Goal: Find specific page/section: Find specific page/section

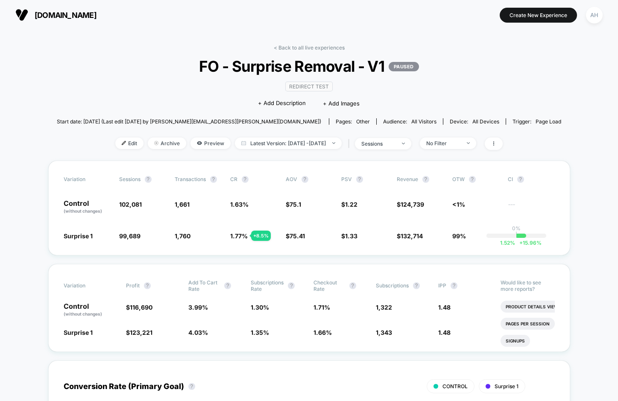
click at [315, 49] on link "< Back to all live experiences" at bounding box center [309, 47] width 71 height 6
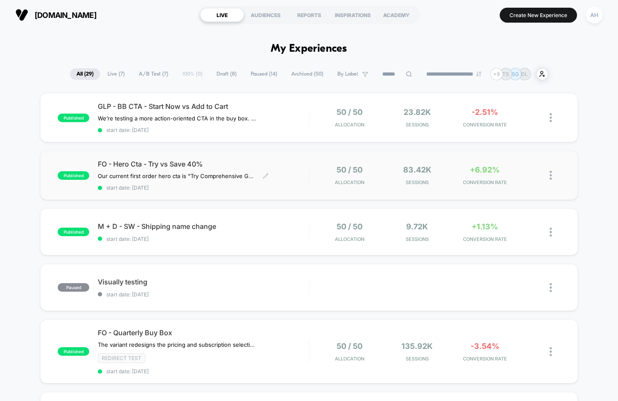
click at [294, 169] on div "FO - Hero Cta - Try vs Save 40% Our current first order hero cta is "Try Compre…" at bounding box center [203, 175] width 211 height 31
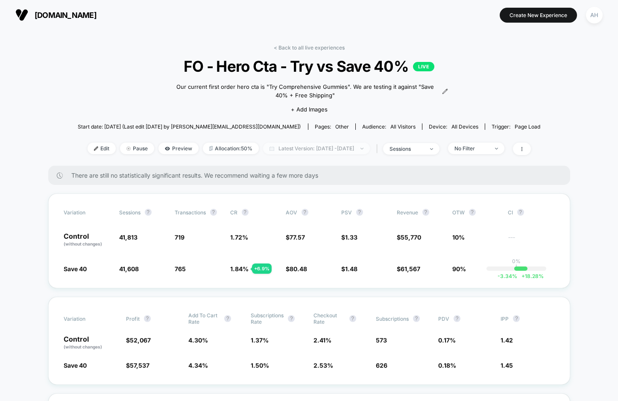
click at [324, 143] on span "Latest Version: Sep 30, 2025 - Oct 4, 2025" at bounding box center [316, 149] width 107 height 12
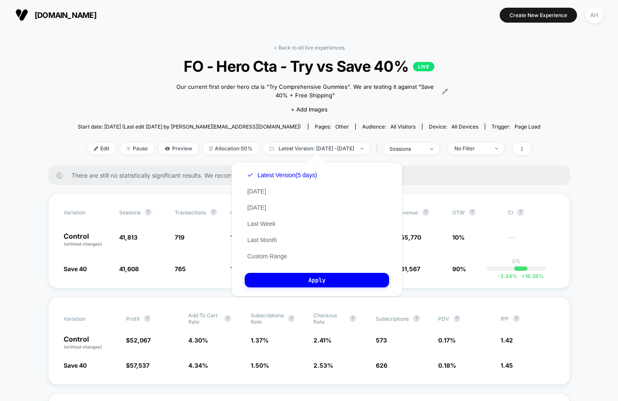
click at [99, 82] on div "< Back to all live experiences FO - Hero Cta - Try vs Save 40% LIVE Our current…" at bounding box center [309, 104] width 463 height 121
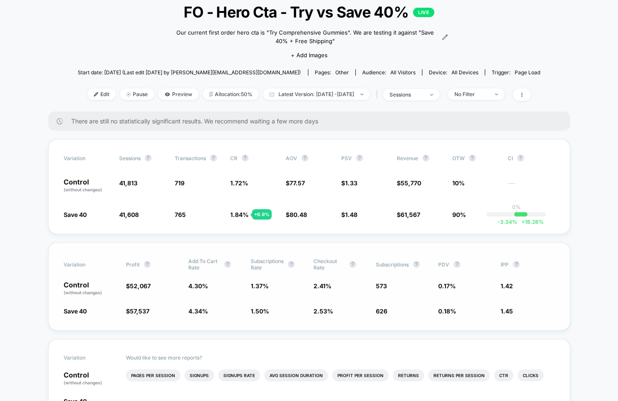
scroll to position [52, 0]
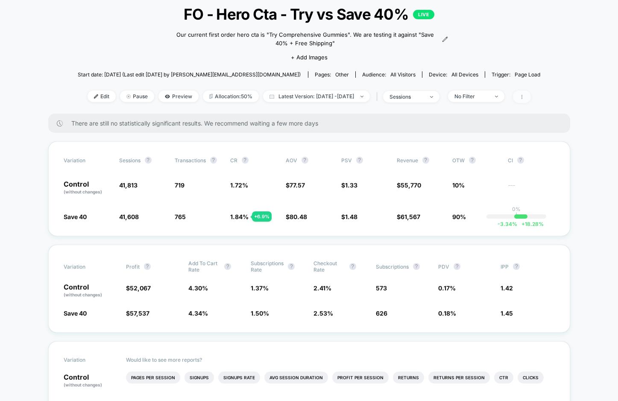
click at [529, 96] on span at bounding box center [522, 97] width 18 height 12
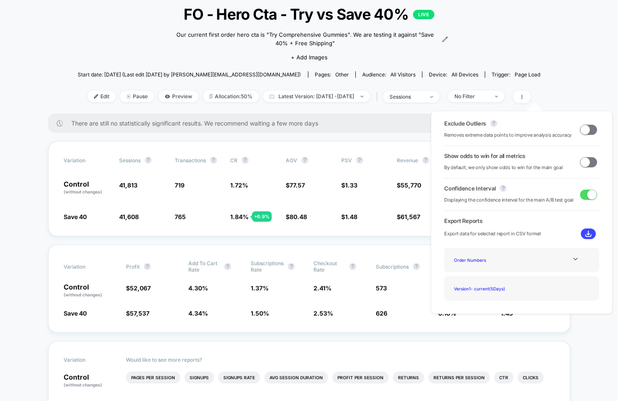
click at [583, 164] on span at bounding box center [584, 161] width 9 height 9
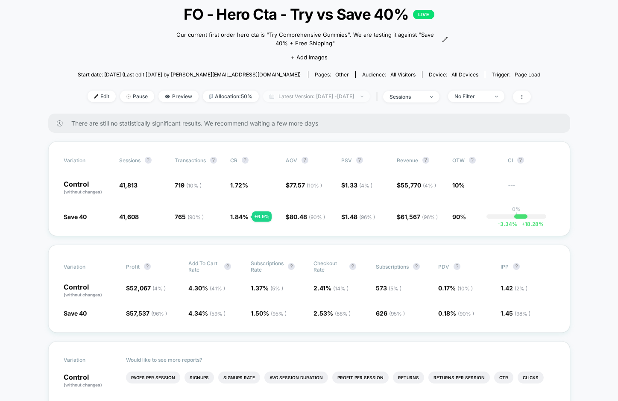
click at [346, 91] on span "Latest Version: Sep 30, 2025 - Oct 4, 2025" at bounding box center [316, 97] width 107 height 12
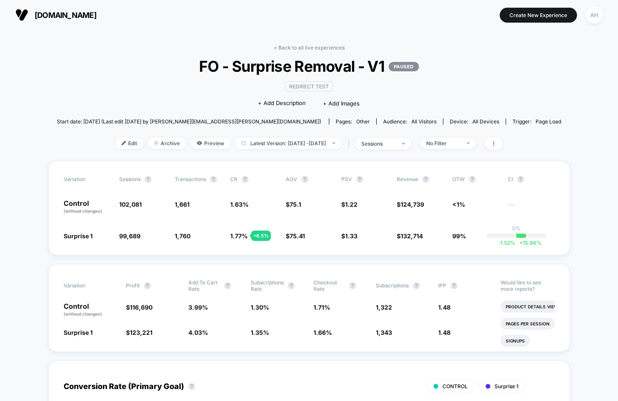
click at [294, 54] on div "< Back to all live experiences FO - Surprise Removal - V1 PAUSED Redirect Test …" at bounding box center [309, 102] width 504 height 116
click at [294, 52] on div "< Back to all live experiences FO - Surprise Removal - V1 PAUSED Redirect Test …" at bounding box center [309, 102] width 504 height 116
click at [294, 48] on link "< Back to all live experiences" at bounding box center [309, 47] width 71 height 6
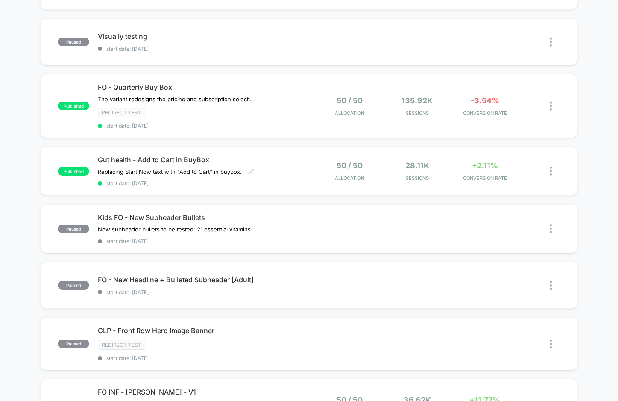
scroll to position [246, 0]
click at [295, 182] on span "start date: [DATE]" at bounding box center [203, 183] width 211 height 6
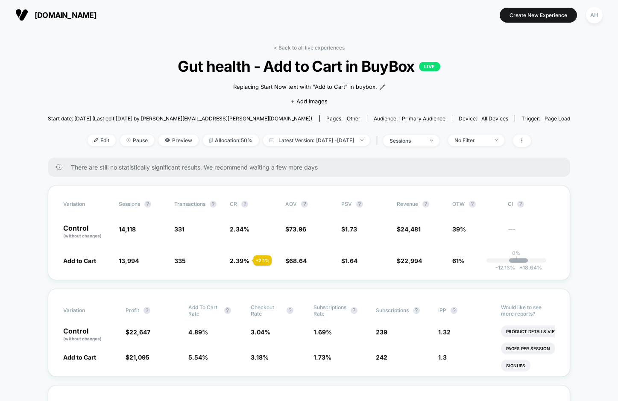
click at [303, 51] on div "< Back to all live experiences Gut health - Add to Cart in BuyBox LIVE Replacin…" at bounding box center [309, 100] width 523 height 113
click at [303, 47] on link "< Back to all live experiences" at bounding box center [309, 47] width 71 height 6
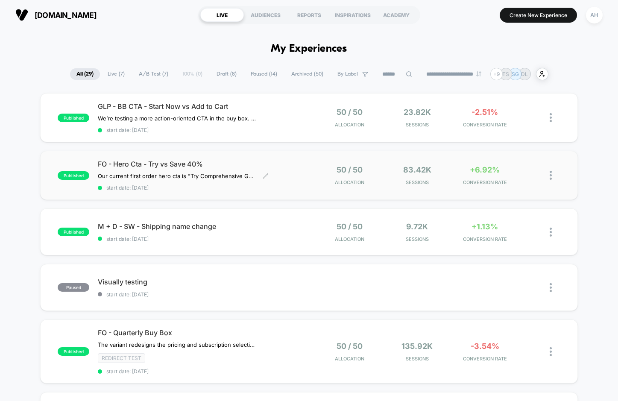
click at [300, 175] on div "FO - Hero Cta - Try vs Save 40% Our current first order hero cta is "Try Compre…" at bounding box center [203, 175] width 211 height 31
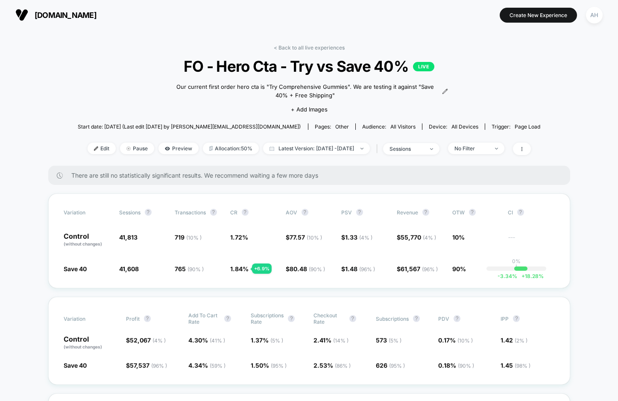
click at [354, 141] on div "< Back to all live experiences FO - Hero Cta - Try vs Save 40% LIVE Our current…" at bounding box center [309, 104] width 463 height 121
click at [350, 146] on span "Latest Version: Sep 30, 2025 - Oct 4, 2025" at bounding box center [316, 149] width 107 height 12
select select "*"
select select "****"
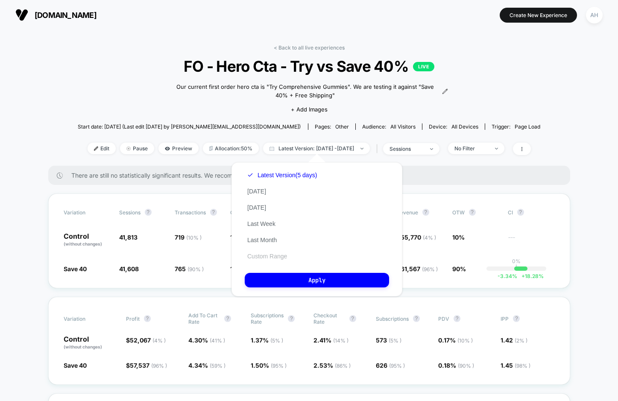
click at [281, 254] on button "Custom Range" at bounding box center [267, 256] width 45 height 8
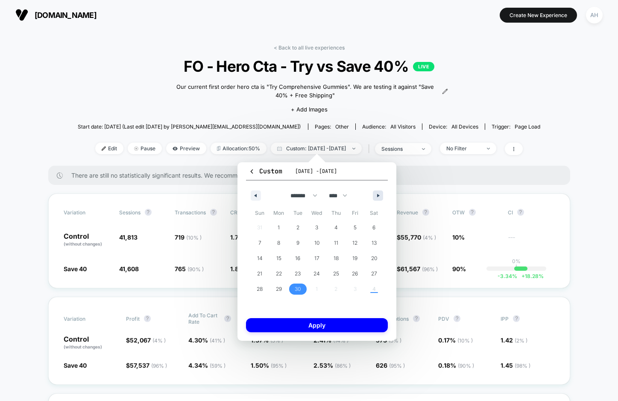
click at [379, 192] on button "button" at bounding box center [378, 195] width 10 height 10
select select "*"
click at [314, 228] on span "1" at bounding box center [316, 227] width 19 height 11
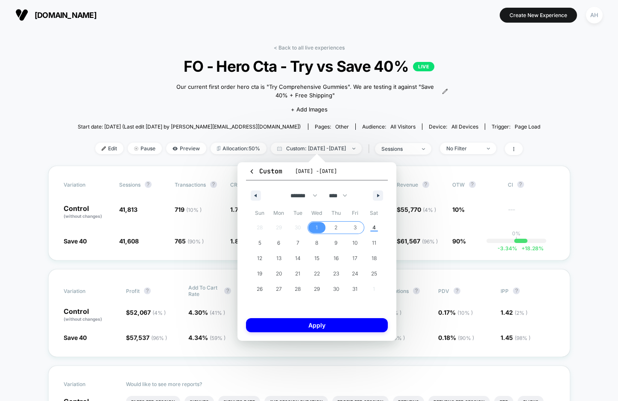
click at [347, 232] on span "3" at bounding box center [354, 227] width 19 height 11
click at [334, 328] on button "Apply" at bounding box center [317, 325] width 142 height 14
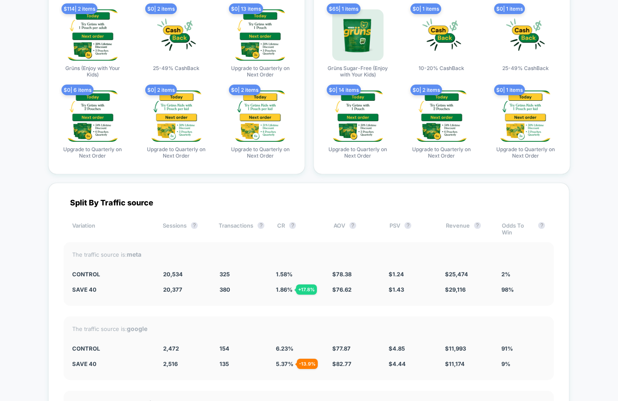
scroll to position [3536, 0]
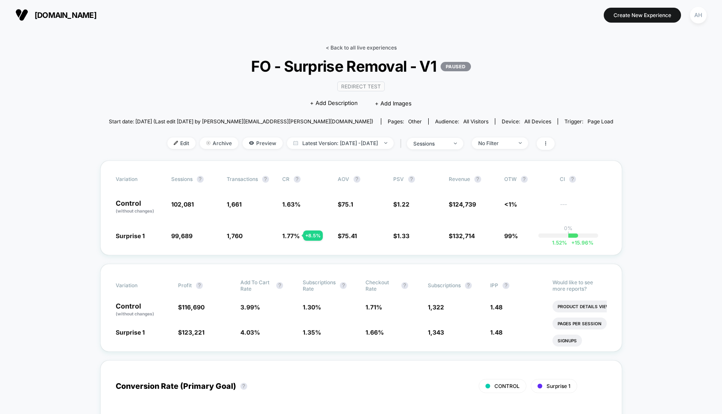
click at [379, 46] on link "< Back to all live experiences" at bounding box center [361, 47] width 71 height 6
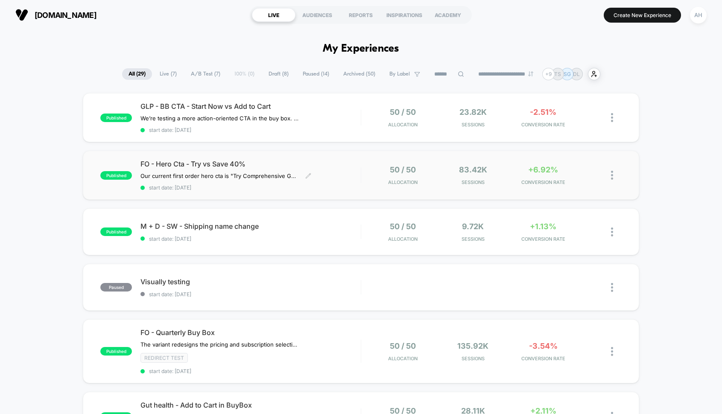
click at [342, 164] on span "FO - Hero Cta - Try vs Save 40%" at bounding box center [250, 164] width 220 height 9
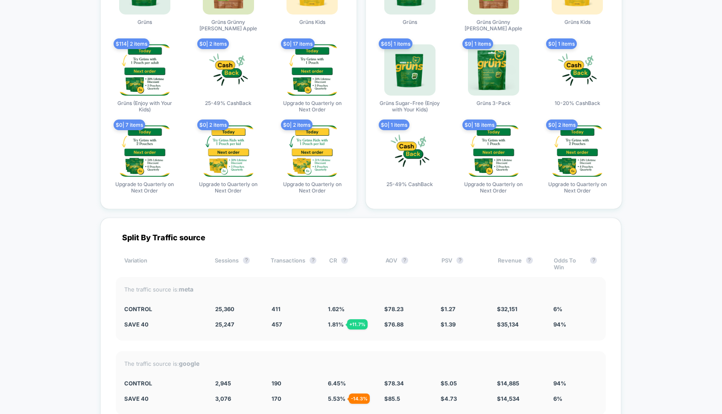
scroll to position [3265, 0]
